Goal: Task Accomplishment & Management: Manage account settings

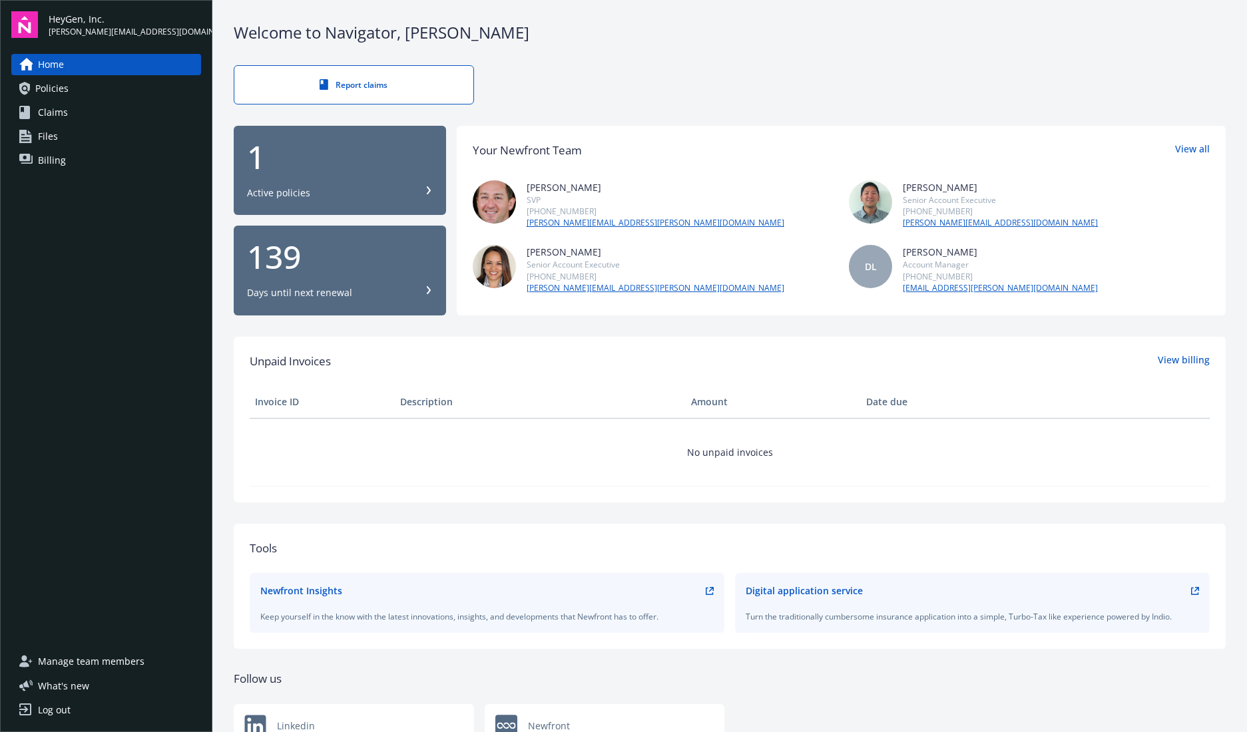
click at [48, 711] on div "Log out" at bounding box center [54, 710] width 33 height 21
